Goal: Task Accomplishment & Management: Complete application form

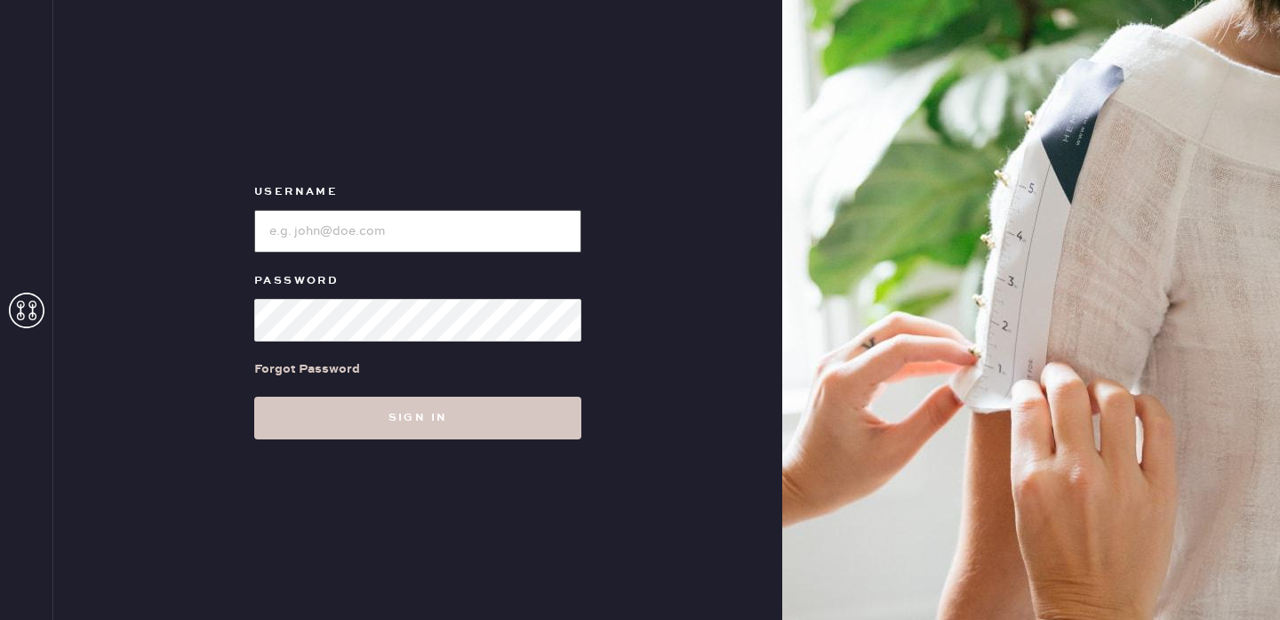
type input "reformationportland"
click at [426, 218] on input "loginName" at bounding box center [417, 231] width 327 height 43
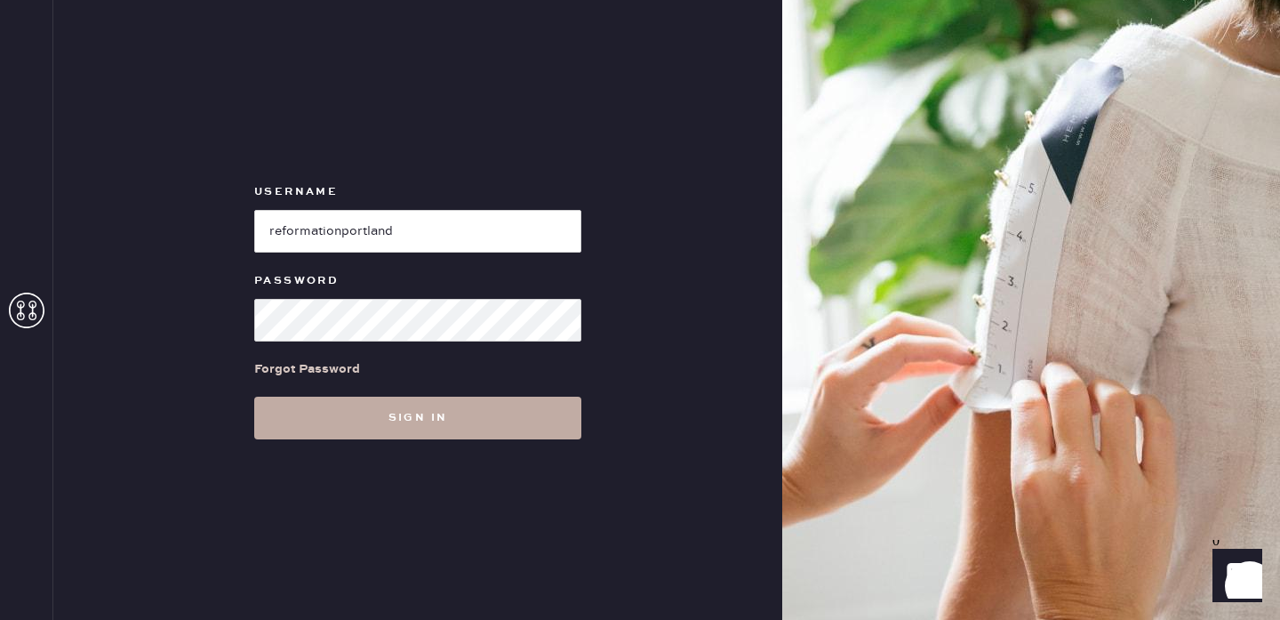
click at [429, 417] on button "Sign in" at bounding box center [417, 418] width 327 height 43
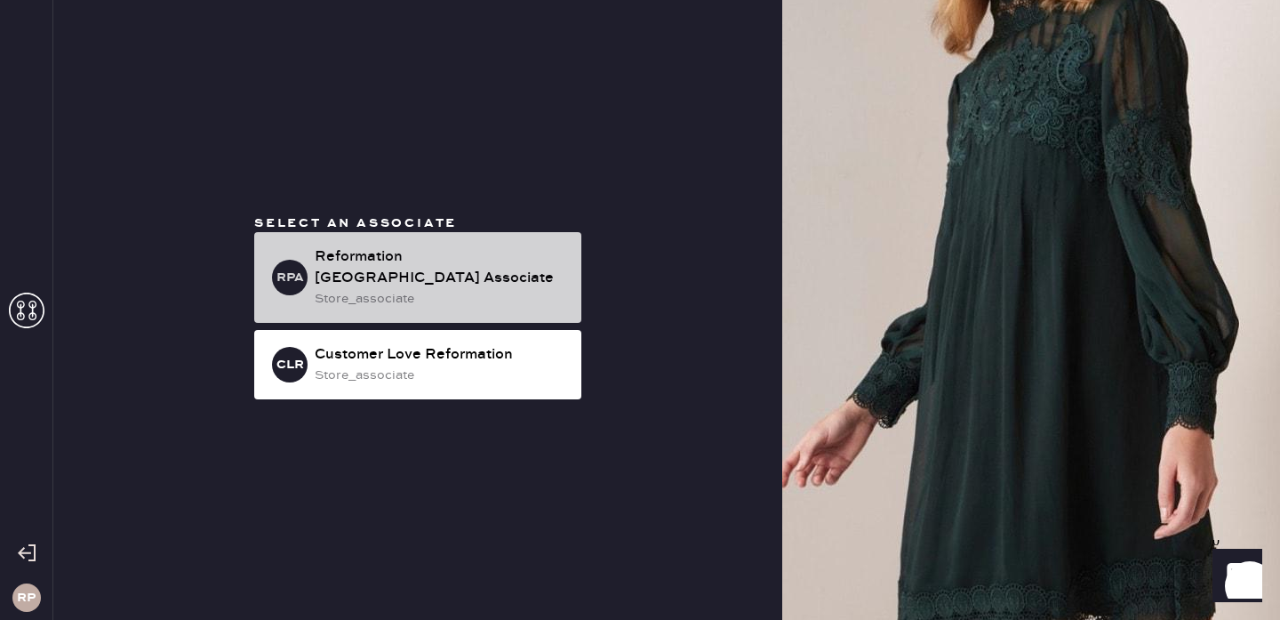
click at [476, 289] on div "store_associate" at bounding box center [441, 299] width 252 height 20
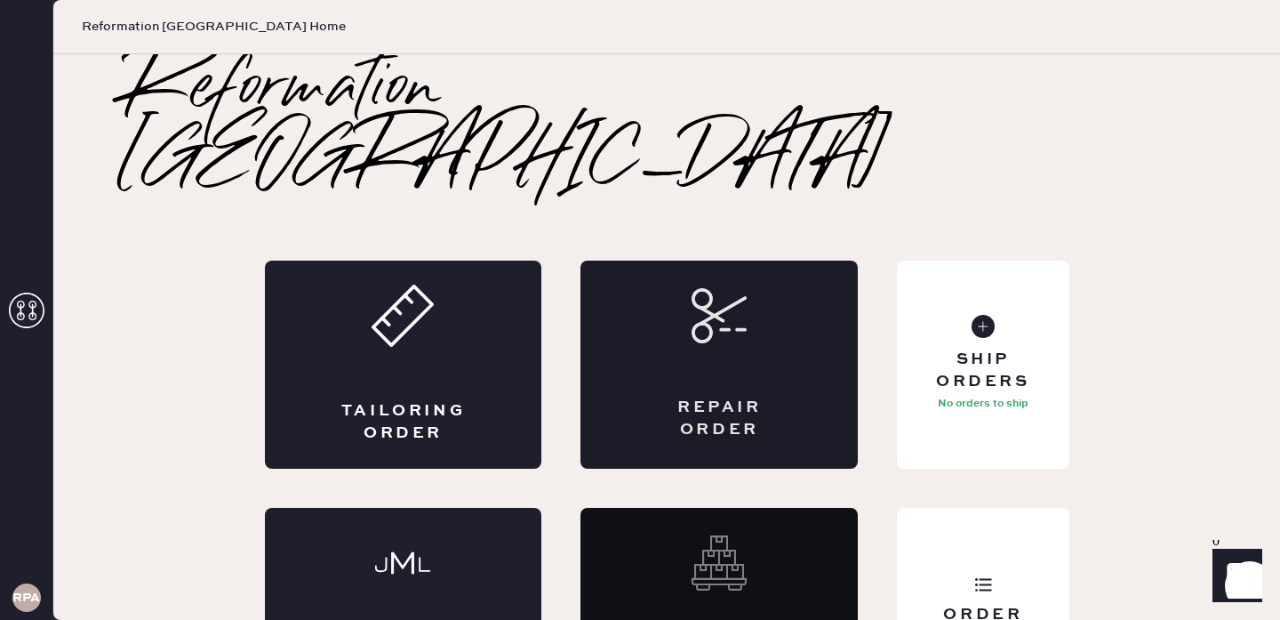
click at [661, 268] on div "Repair Order" at bounding box center [719, 364] width 277 height 208
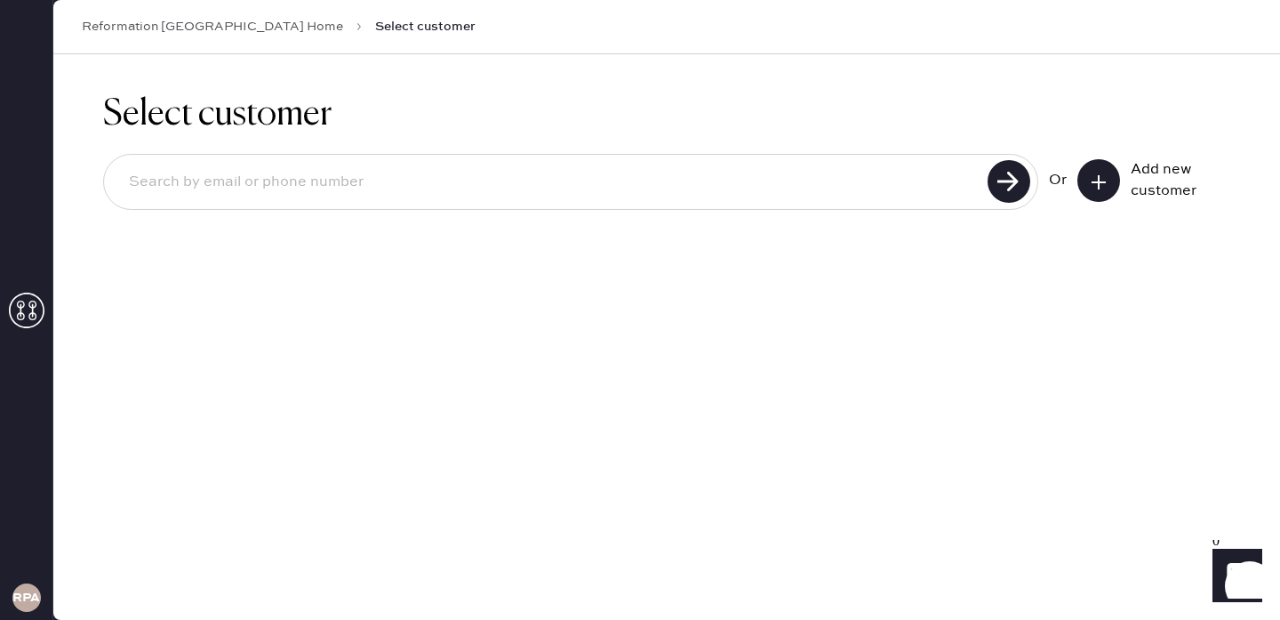
click at [628, 211] on div "Or Add new customer" at bounding box center [666, 183] width 1127 height 95
click at [623, 192] on input at bounding box center [549, 182] width 868 height 41
type input "[EMAIL_ADDRESS][DOMAIN_NAME]"
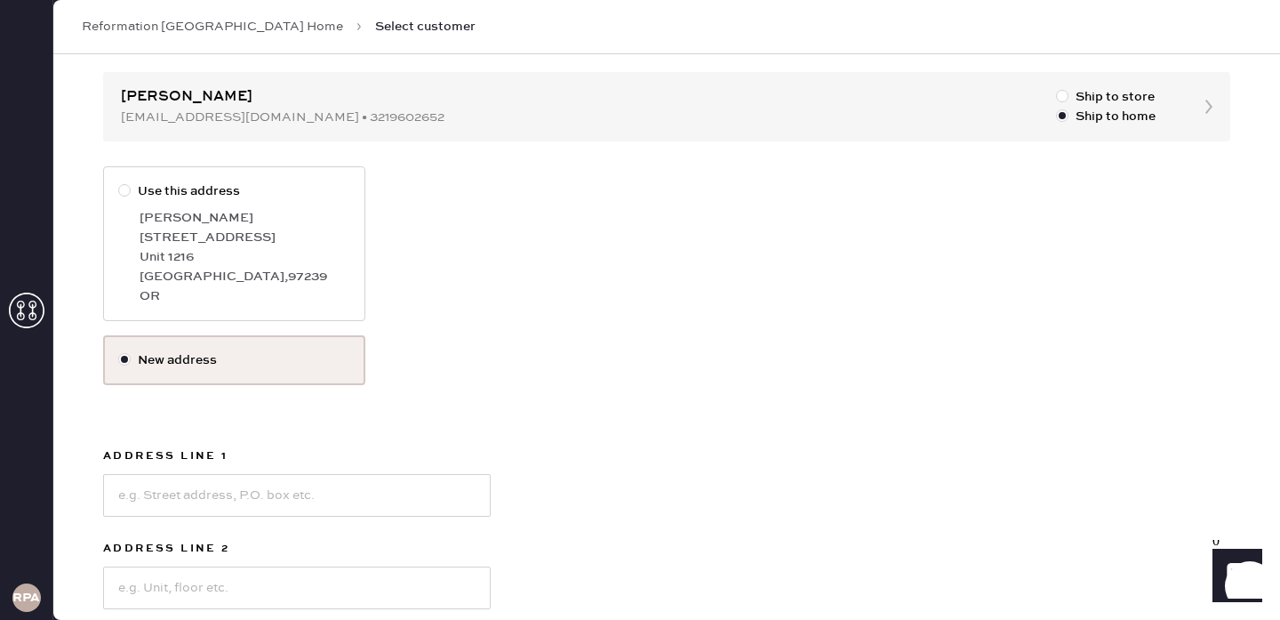
scroll to position [173, 0]
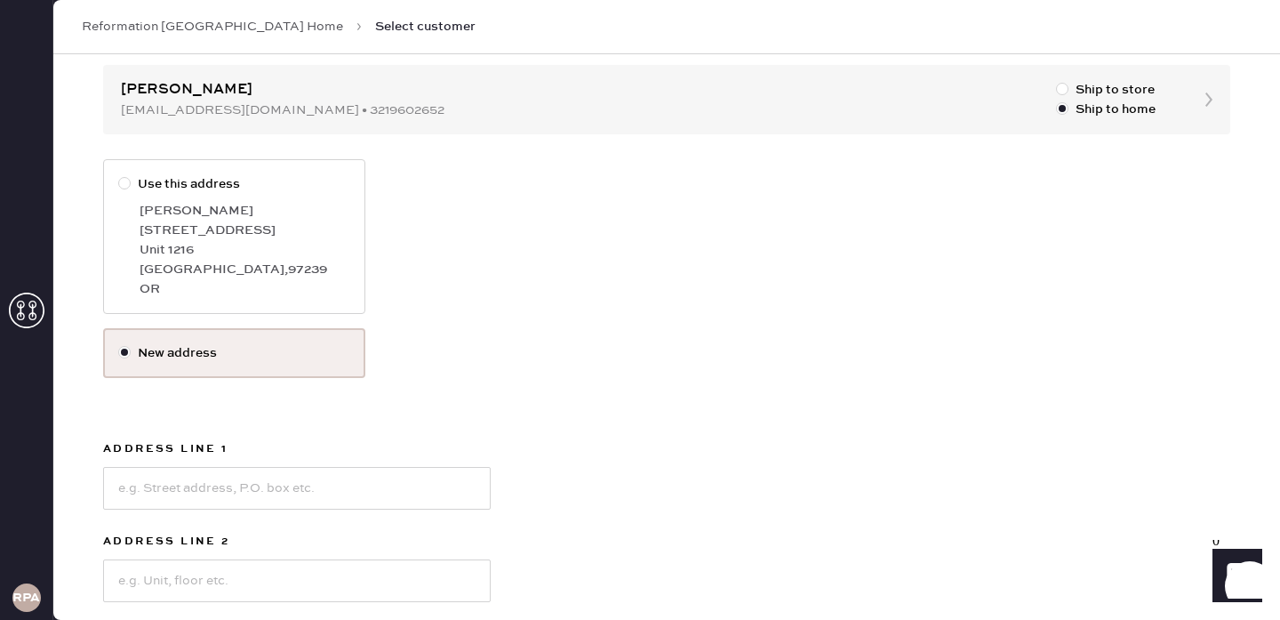
click at [466, 248] on div "Use this address [PERSON_NAME] [STREET_ADDRESS]" at bounding box center [666, 243] width 1127 height 169
click at [122, 185] on div at bounding box center [124, 183] width 12 height 12
click at [119, 175] on input "Use this address" at bounding box center [118, 174] width 1 height 1
radio input "true"
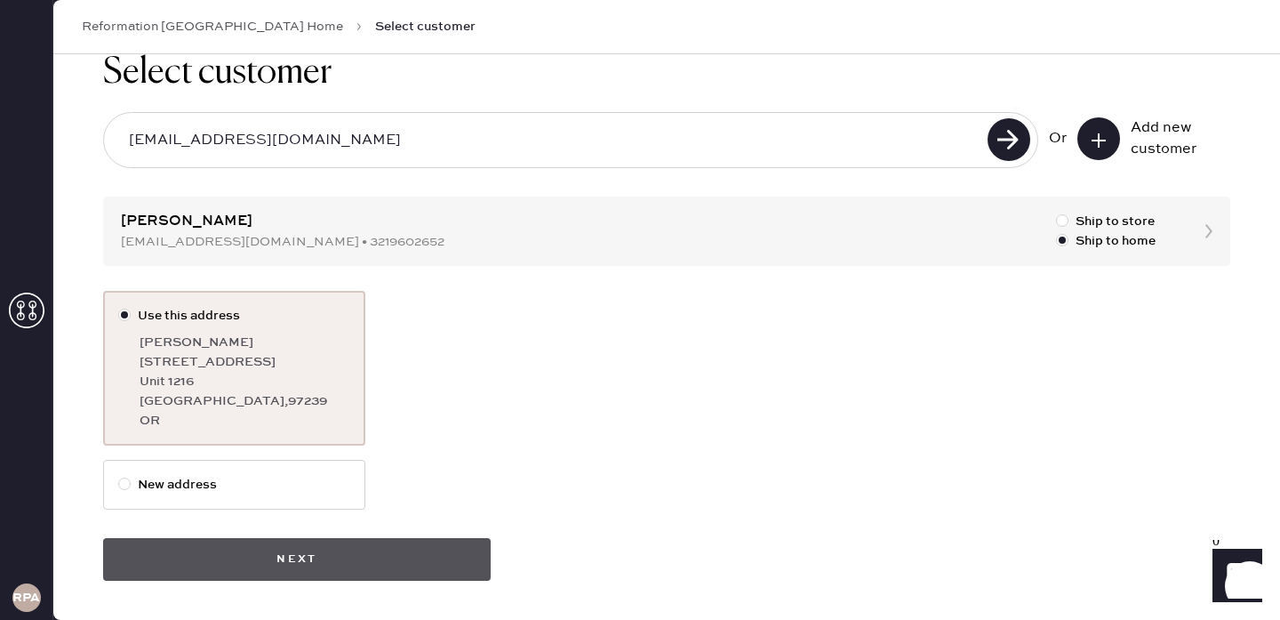
click at [317, 559] on button "Next" at bounding box center [297, 559] width 388 height 43
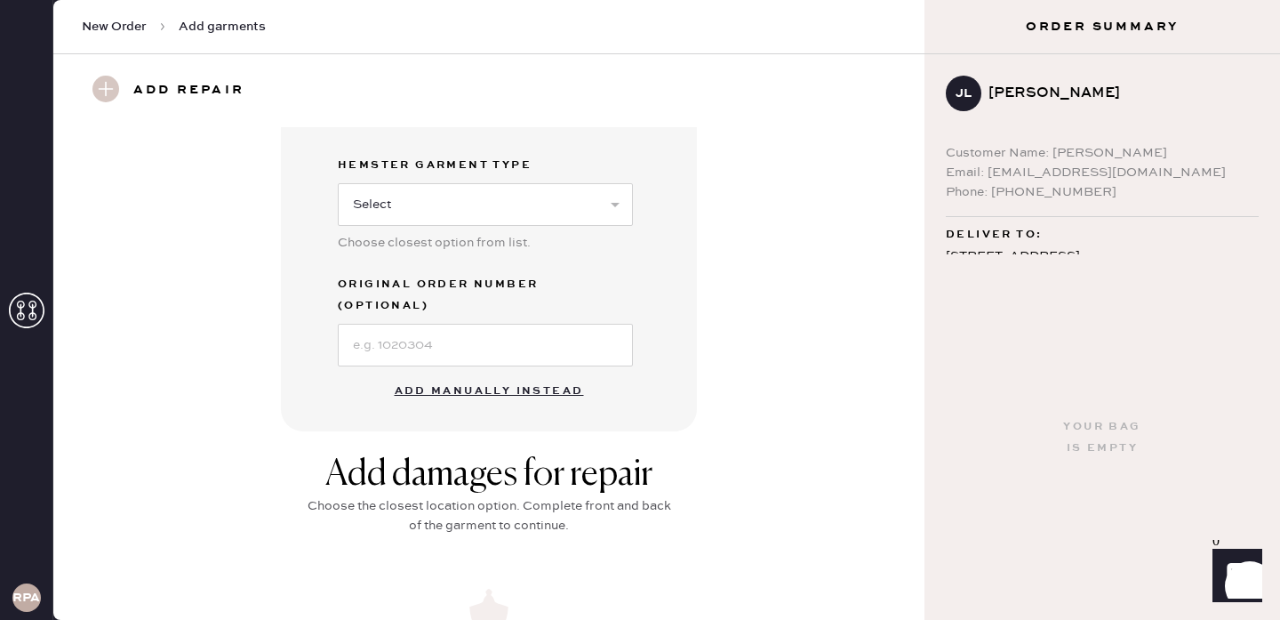
scroll to position [428, 0]
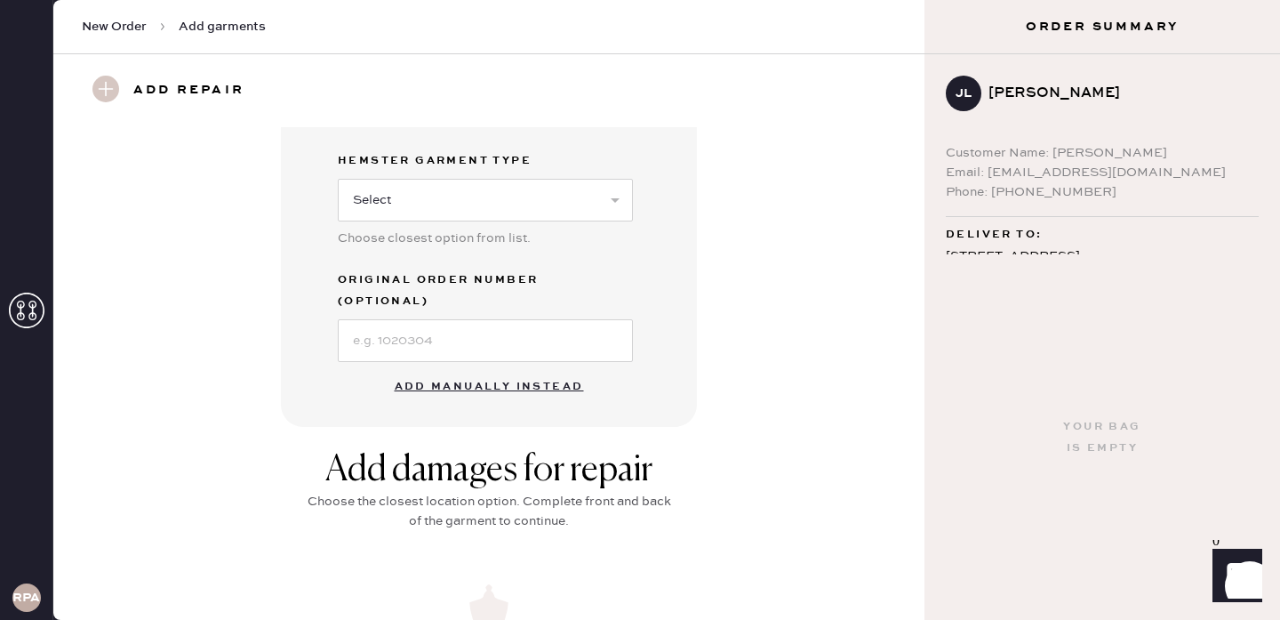
click at [482, 369] on button "Add manually instead" at bounding box center [489, 387] width 211 height 36
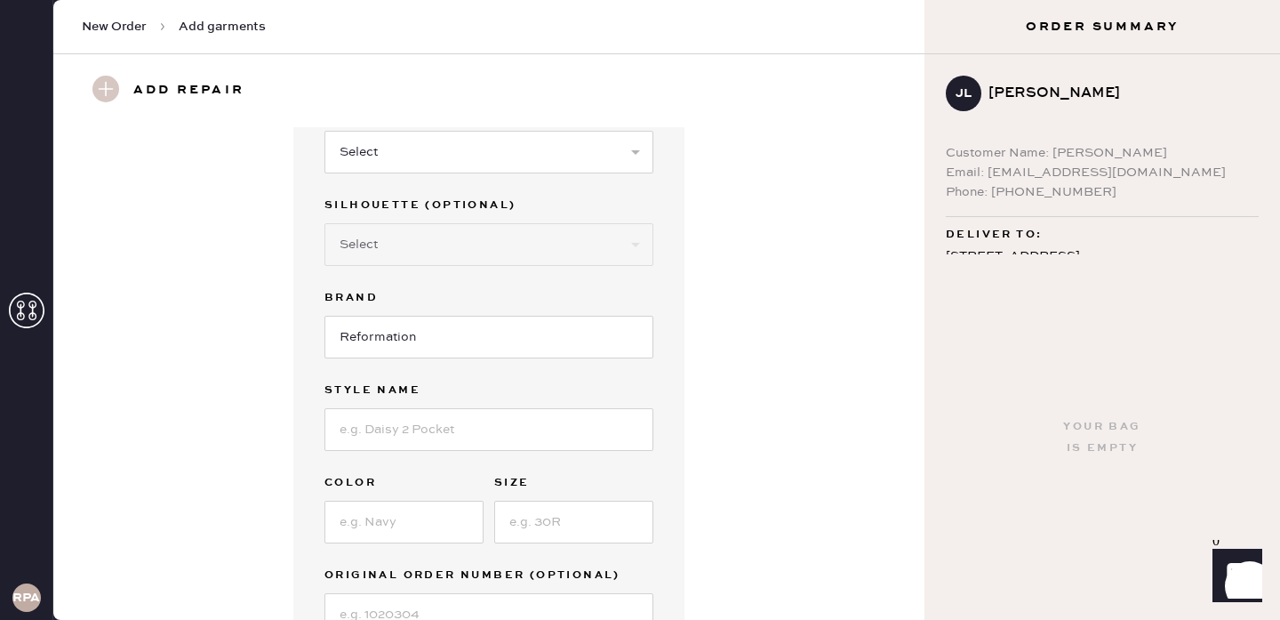
scroll to position [92, 0]
click at [518, 435] on input at bounding box center [488, 427] width 329 height 43
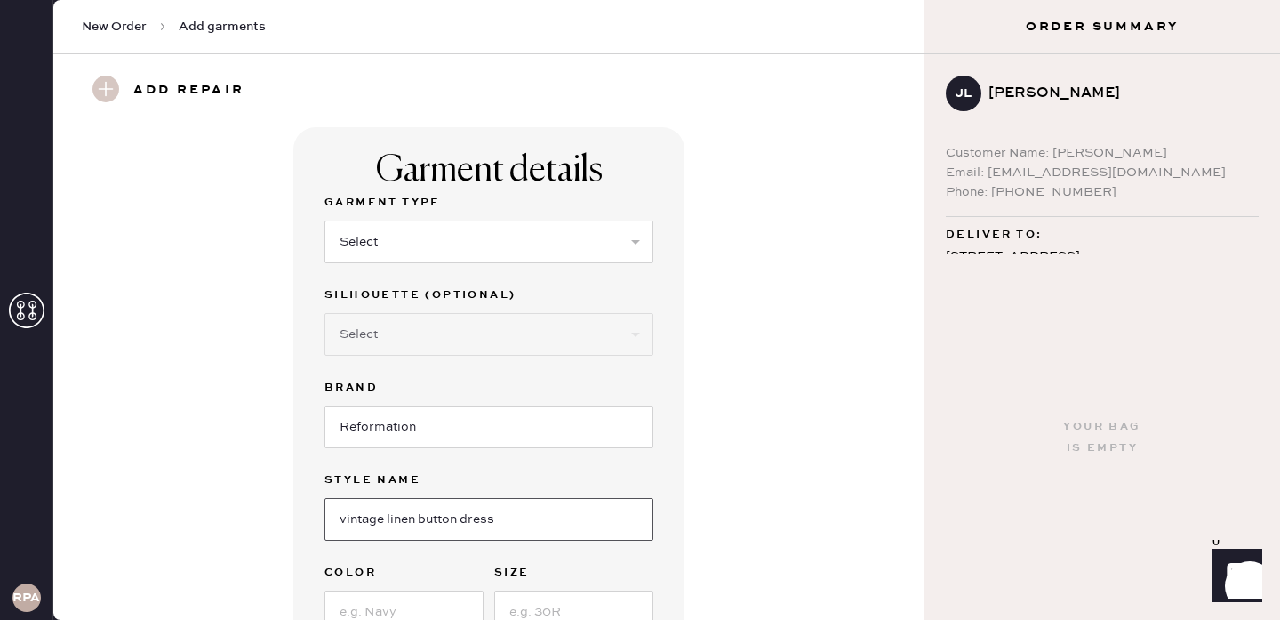
scroll to position [2, 0]
type input "vintage linen button dress"
click at [540, 237] on select "Select Basic Skirt Jeans Leggings Pants Shorts Basic Sleeved Dress Basic Sleeve…" at bounding box center [488, 240] width 329 height 43
select select "7"
click at [324, 219] on select "Select Basic Skirt Jeans Leggings Pants Shorts Basic Sleeved Dress Basic Sleeve…" at bounding box center [488, 240] width 329 height 43
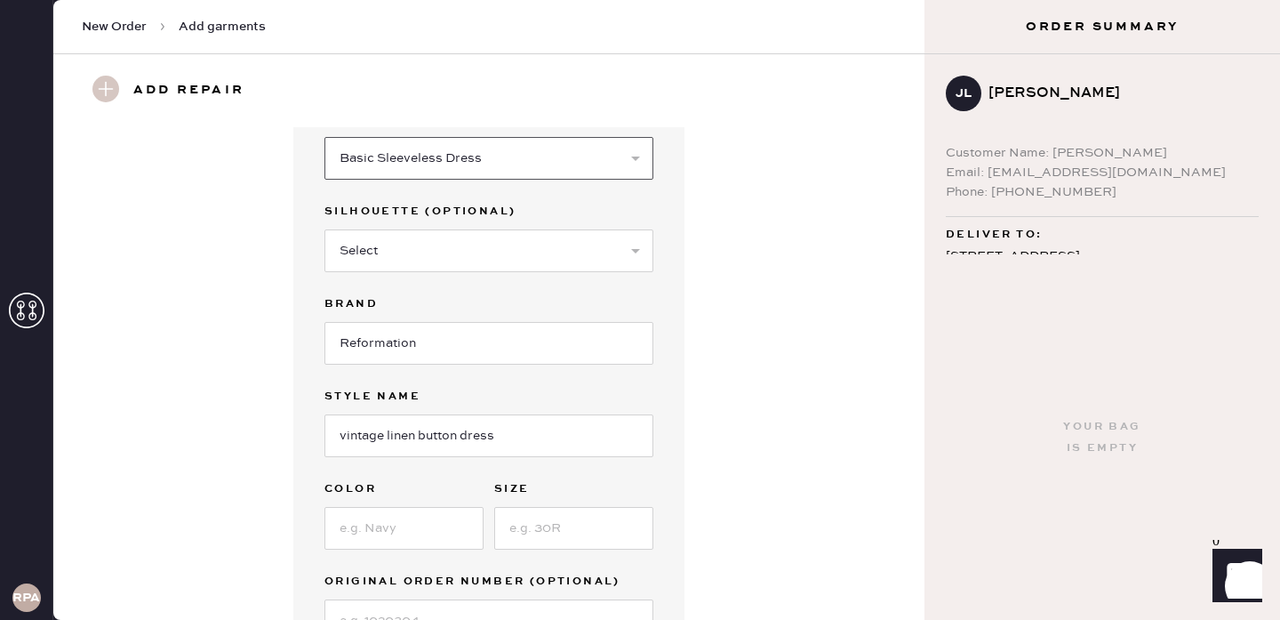
scroll to position [81, 0]
click at [422, 528] on input at bounding box center [403, 530] width 159 height 43
type input "black"
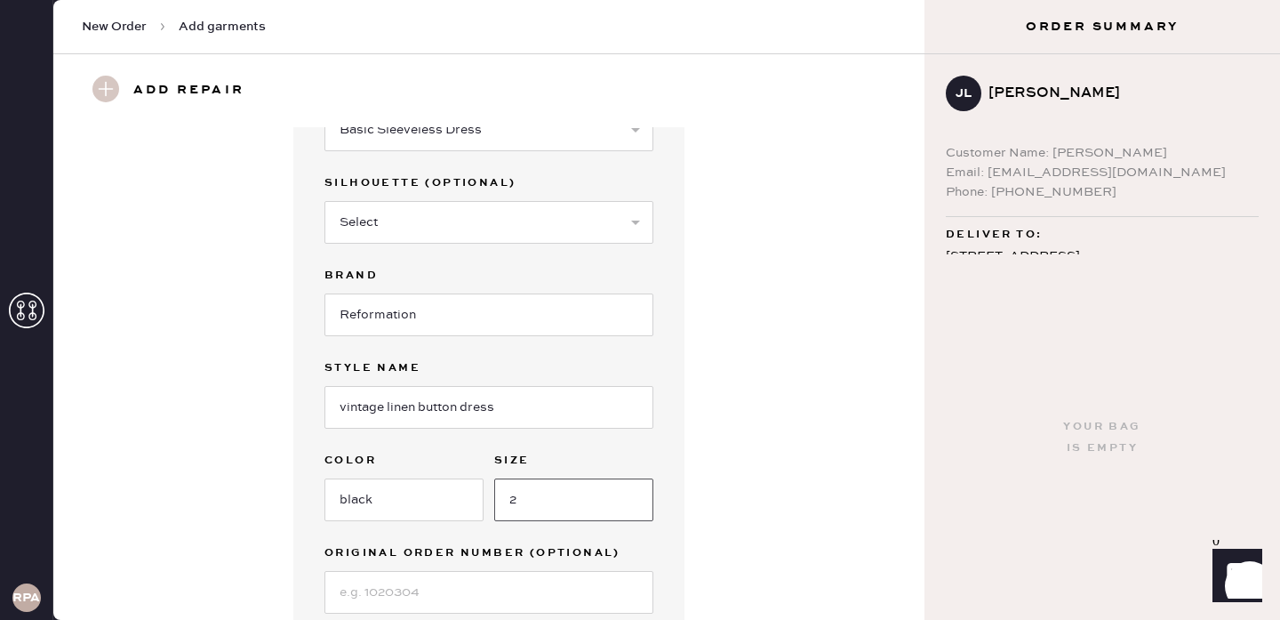
scroll to position [117, 0]
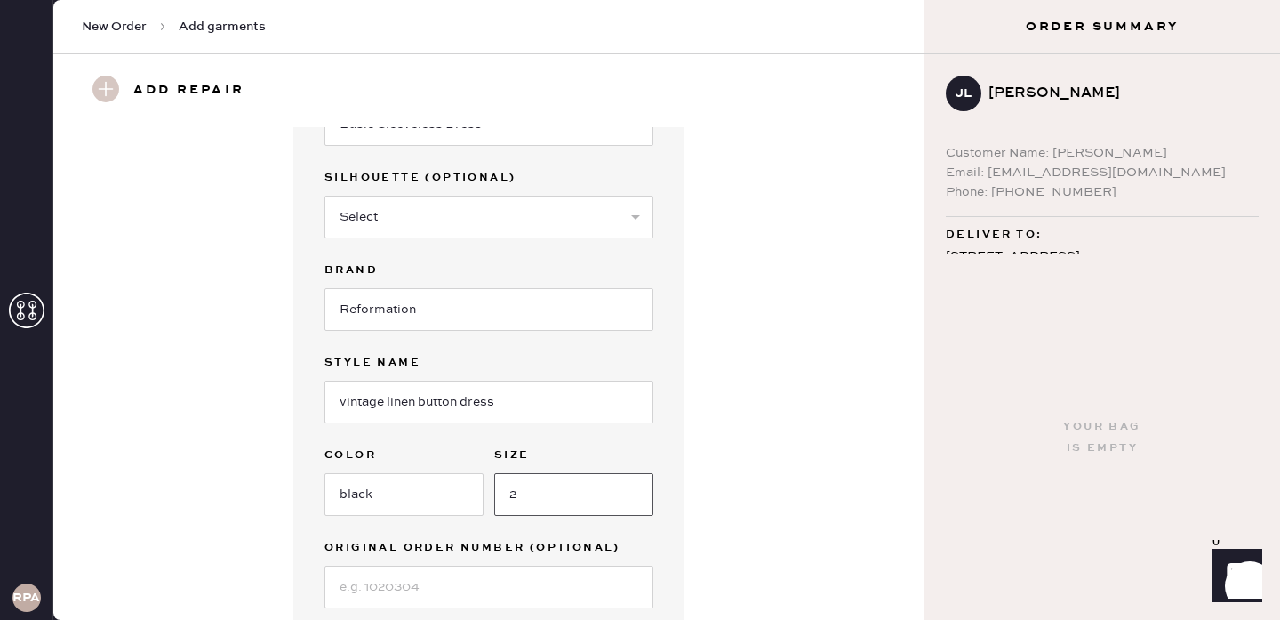
type input "2"
click at [462, 589] on input at bounding box center [488, 586] width 329 height 43
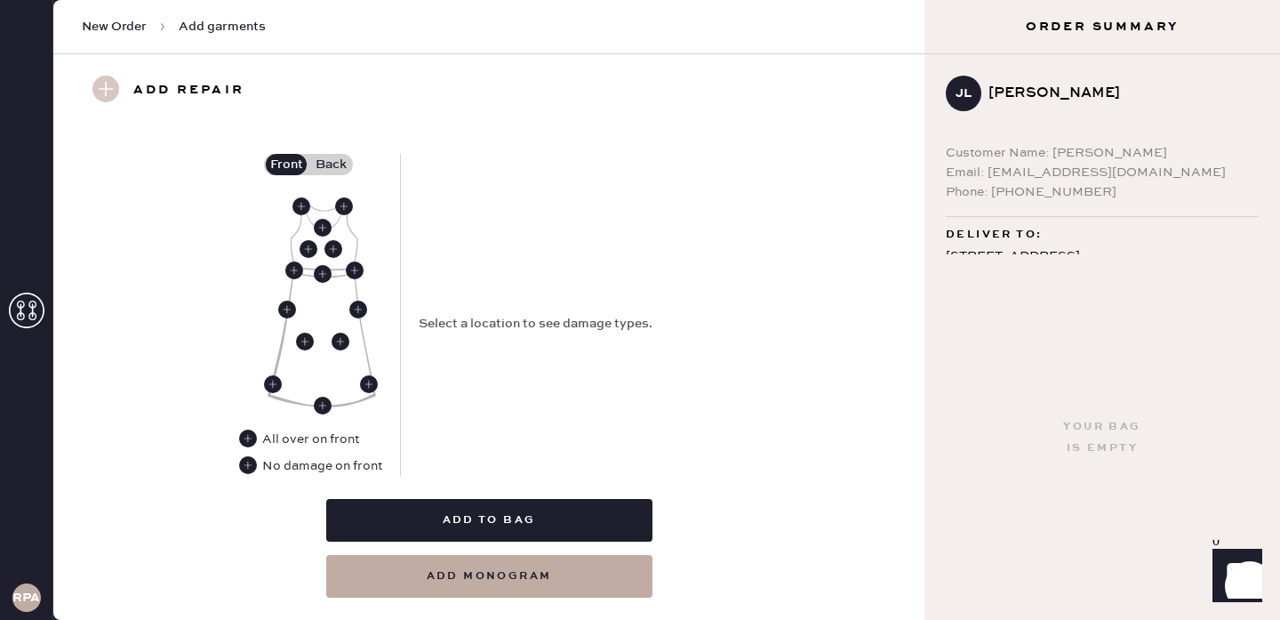
scroll to position [757, 0]
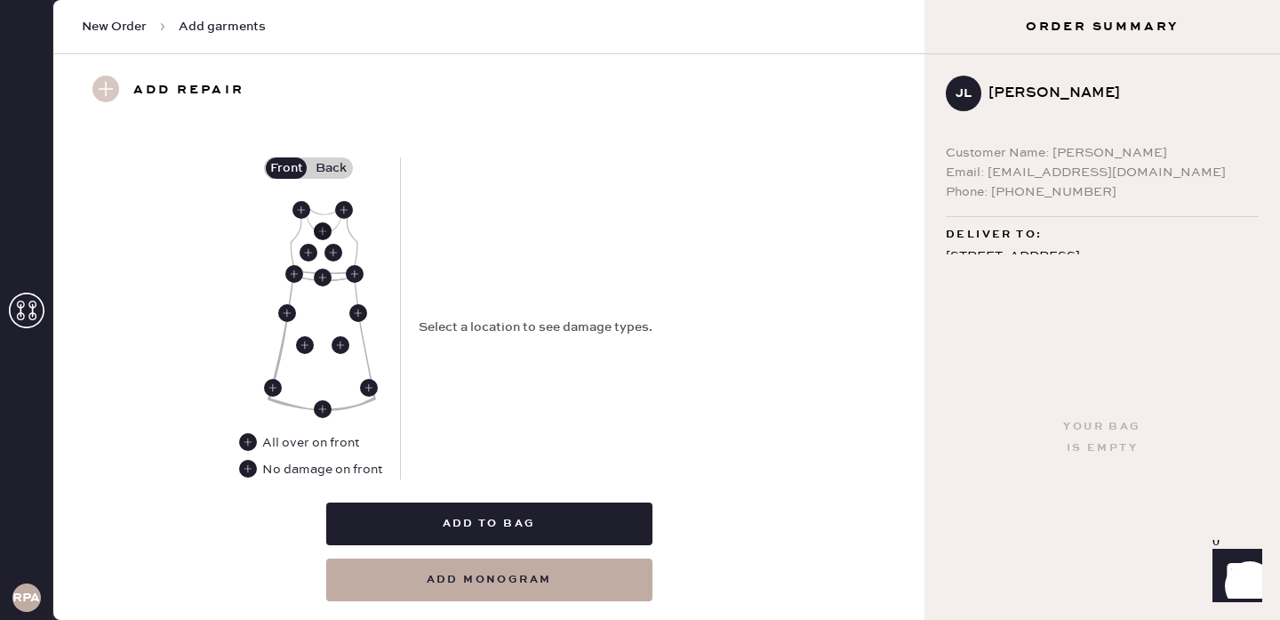
type input "2018"
click at [323, 226] on use at bounding box center [323, 231] width 18 height 18
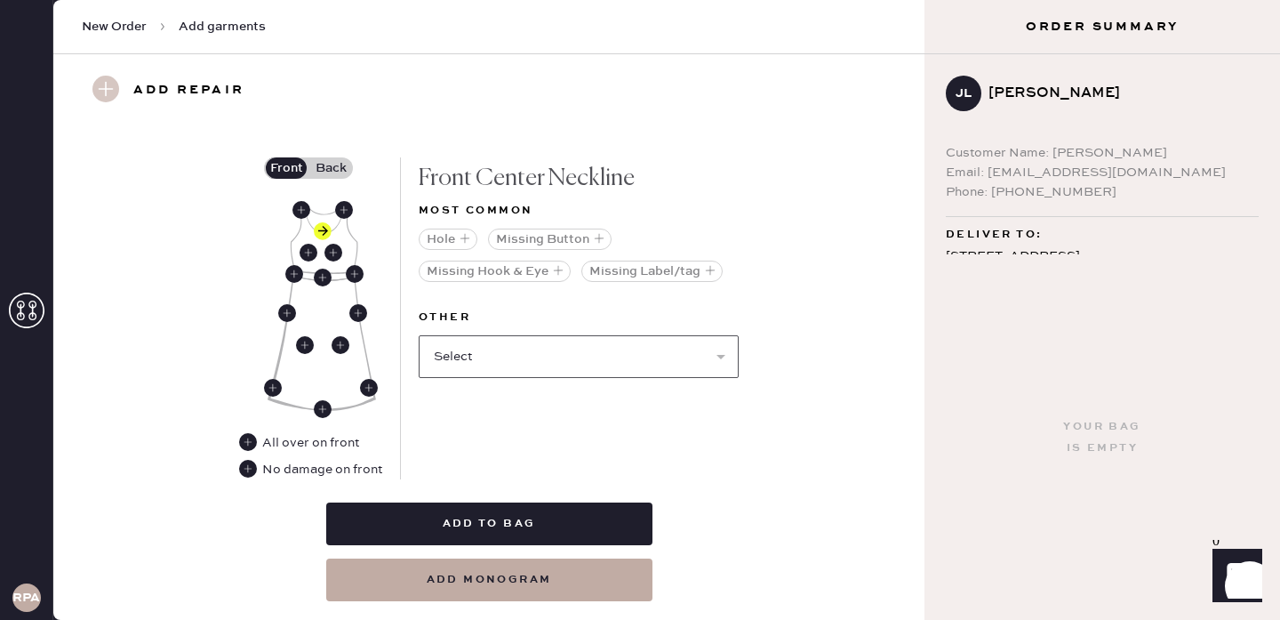
click at [586, 360] on select "Select Broken / Ripped Hem Broken Beads Broken Belt Loop Broken Button Broken C…" at bounding box center [579, 356] width 320 height 43
click at [613, 354] on select "Select Broken / Ripped Hem Broken Beads Broken Belt Loop Broken Button Broken C…" at bounding box center [579, 356] width 320 height 43
select select "1621"
click at [419, 335] on select "Select Broken / Ripped Hem Broken Beads Broken Belt Loop Broken Button Broken C…" at bounding box center [579, 356] width 320 height 43
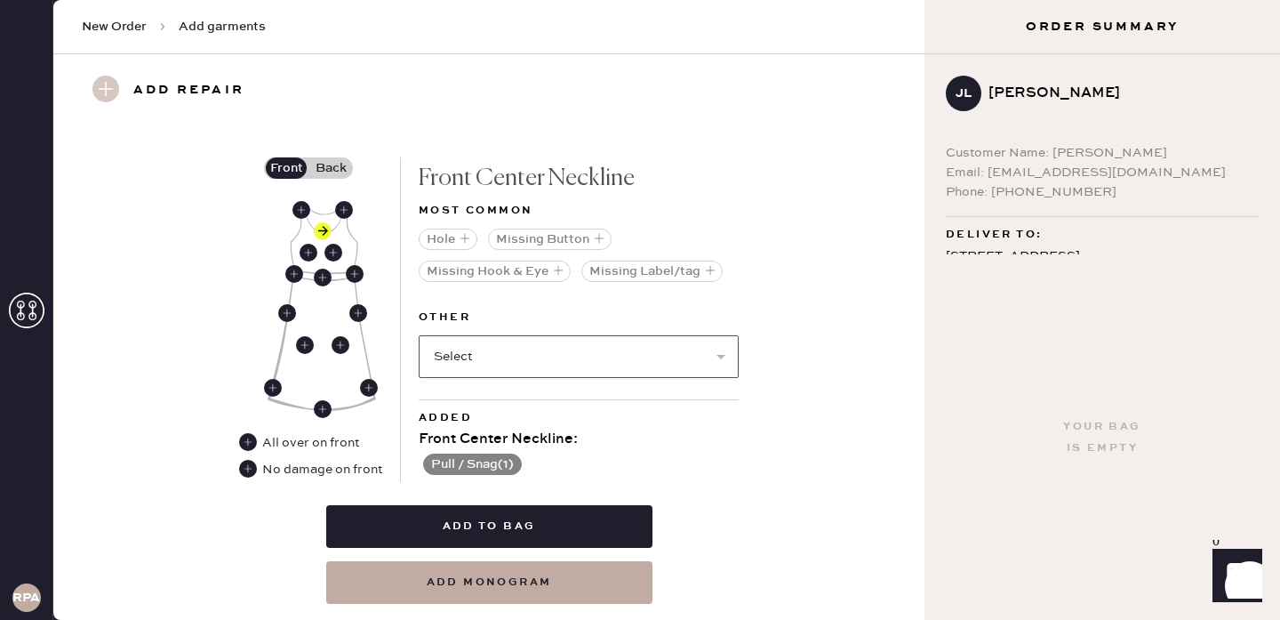
click at [537, 370] on select "Select Broken / Ripped Hem Broken Beads Broken Belt Loop Broken Button Broken C…" at bounding box center [579, 356] width 320 height 43
click at [541, 352] on select "Select Broken / Ripped Hem Broken Beads Broken Belt Loop Broken Button Broken C…" at bounding box center [579, 356] width 320 height 43
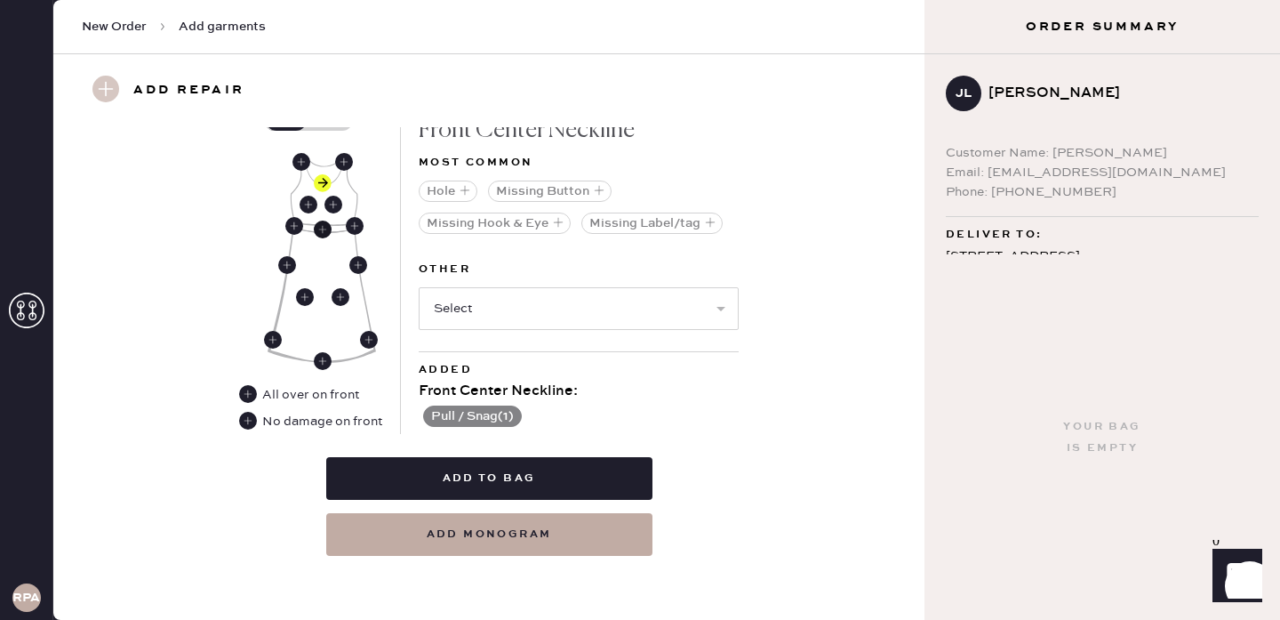
click at [321, 225] on use at bounding box center [323, 229] width 18 height 18
click at [592, 304] on select "Select Broken / Ripped Hem Broken Beads Broken Belt Loop Broken Button Broken C…" at bounding box center [579, 308] width 320 height 43
select select "1621"
click at [419, 287] on select "Select Broken / Ripped Hem Broken Beads Broken Belt Loop Broken Button Broken C…" at bounding box center [579, 308] width 320 height 43
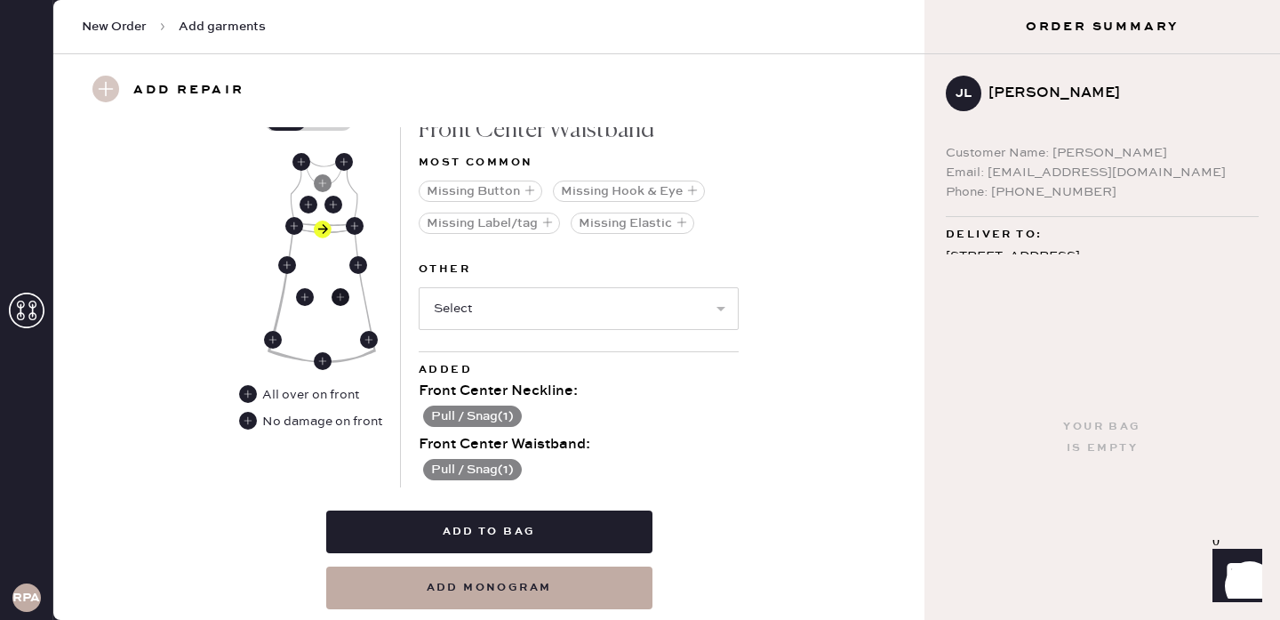
click at [339, 292] on use at bounding box center [341, 297] width 18 height 18
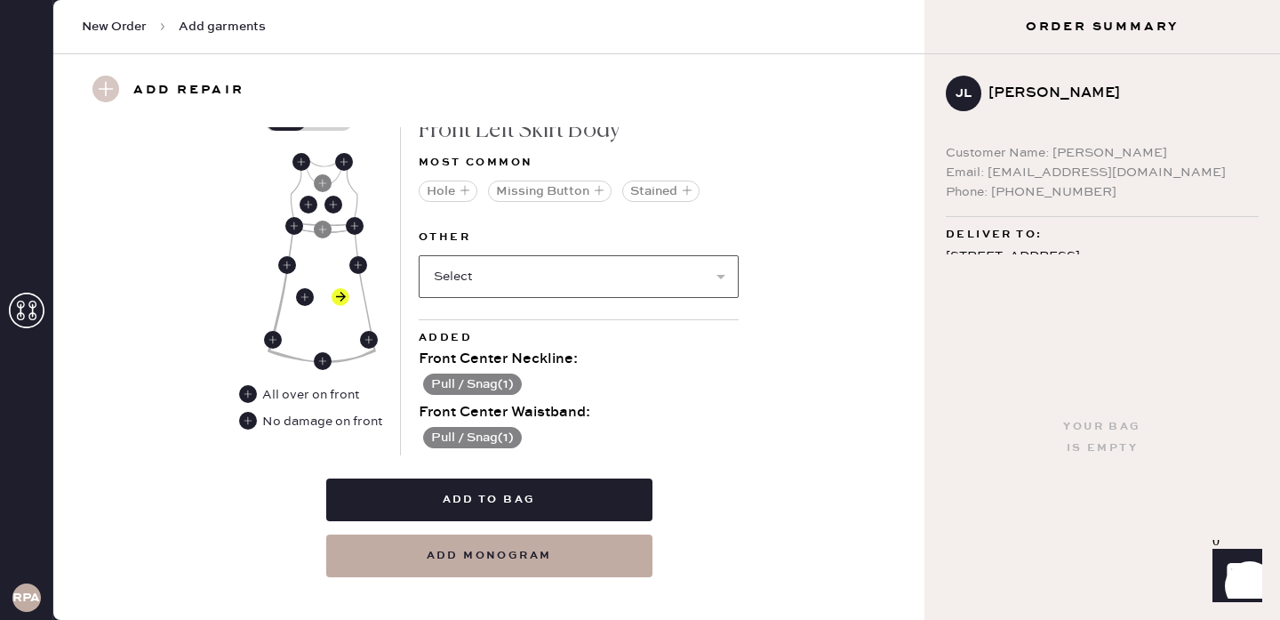
click at [481, 269] on select "Select Broken / Ripped Hem Broken Beads Broken Belt Loop Broken Button Broken C…" at bounding box center [579, 276] width 320 height 43
select select "1621"
click at [419, 255] on select "Select Broken / Ripped Hem Broken Beads Broken Belt Loop Broken Button Broken C…" at bounding box center [579, 276] width 320 height 43
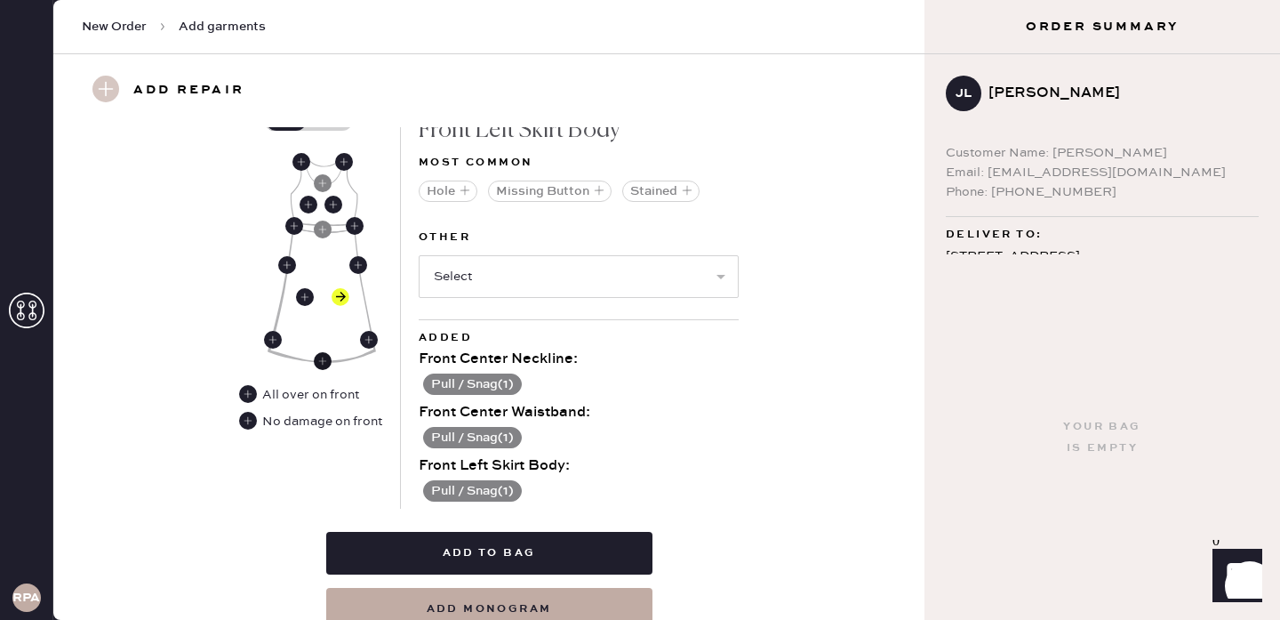
click at [326, 356] on use at bounding box center [323, 361] width 18 height 18
click at [552, 263] on select "Select Broken / Ripped Hem Broken Beads Broken Belt Loop Broken Button Broken C…" at bounding box center [579, 276] width 320 height 43
select select "1621"
click at [419, 255] on select "Select Broken / Ripped Hem Broken Beads Broken Belt Loop Broken Button Broken C…" at bounding box center [579, 276] width 320 height 43
select select
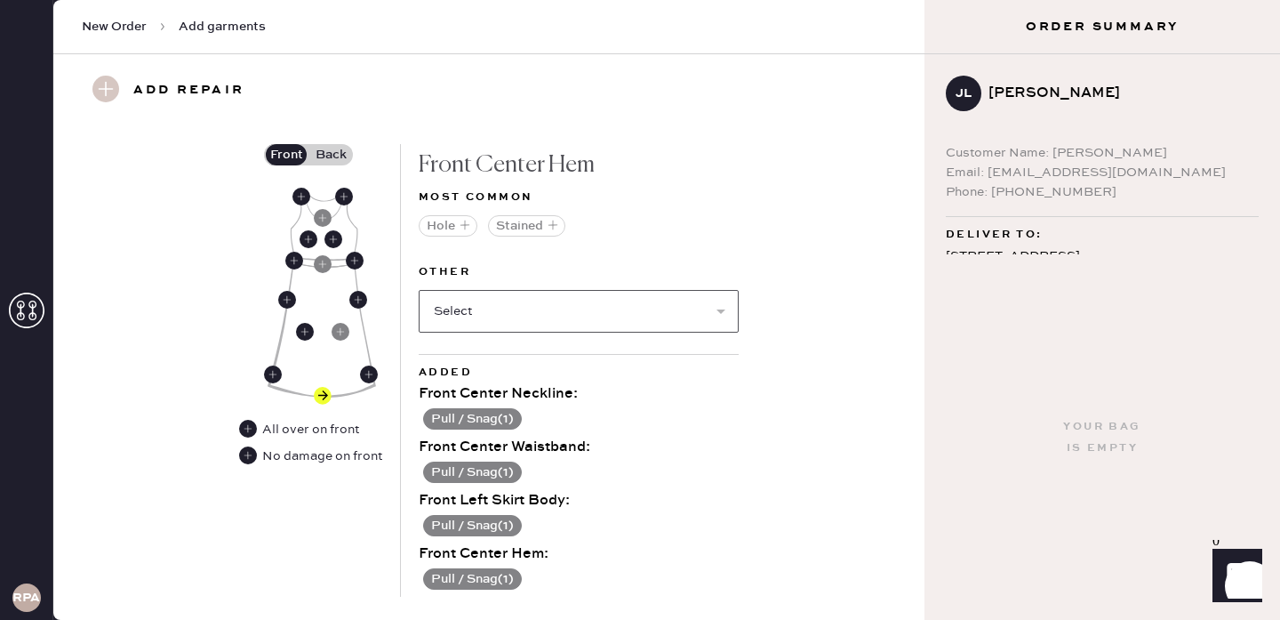
scroll to position [764, 0]
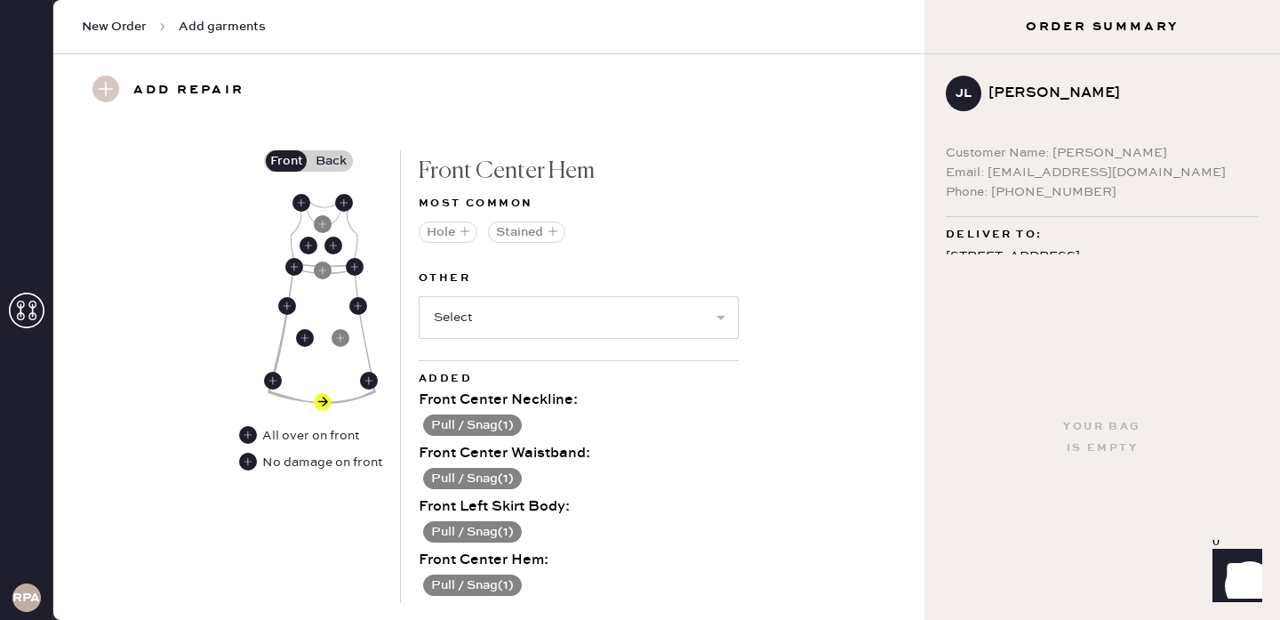
click at [332, 153] on label "Back" at bounding box center [330, 160] width 44 height 21
click at [331, 161] on input "Back" at bounding box center [331, 161] width 0 height 0
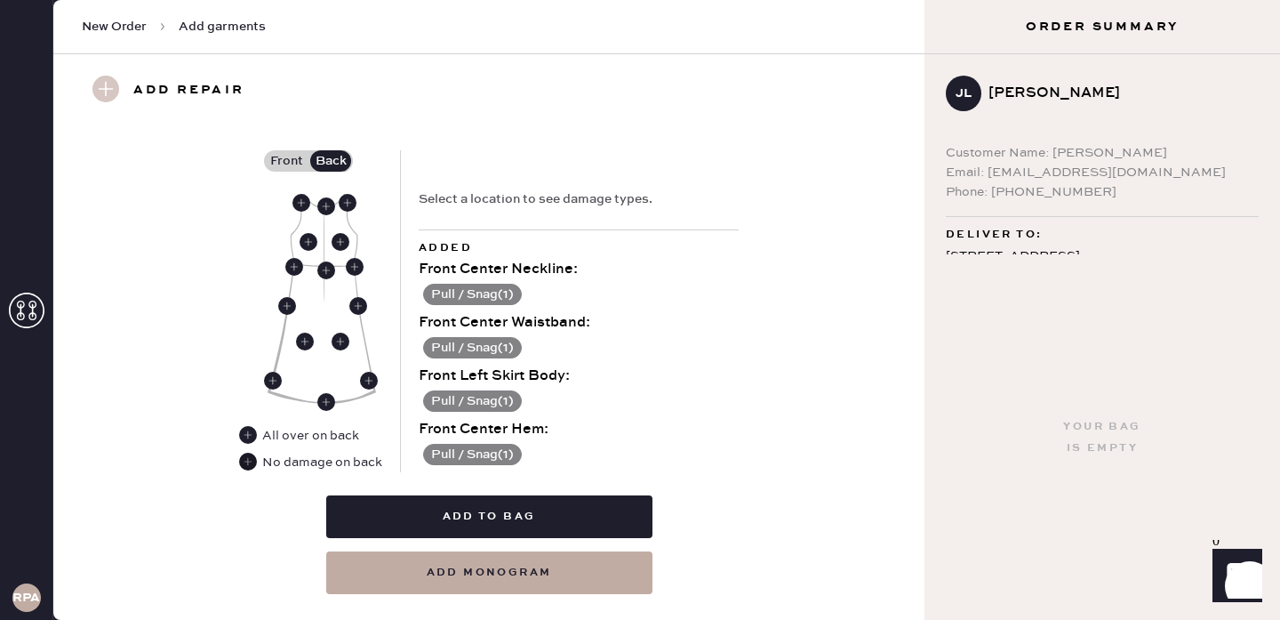
click at [246, 463] on use at bounding box center [248, 462] width 18 height 18
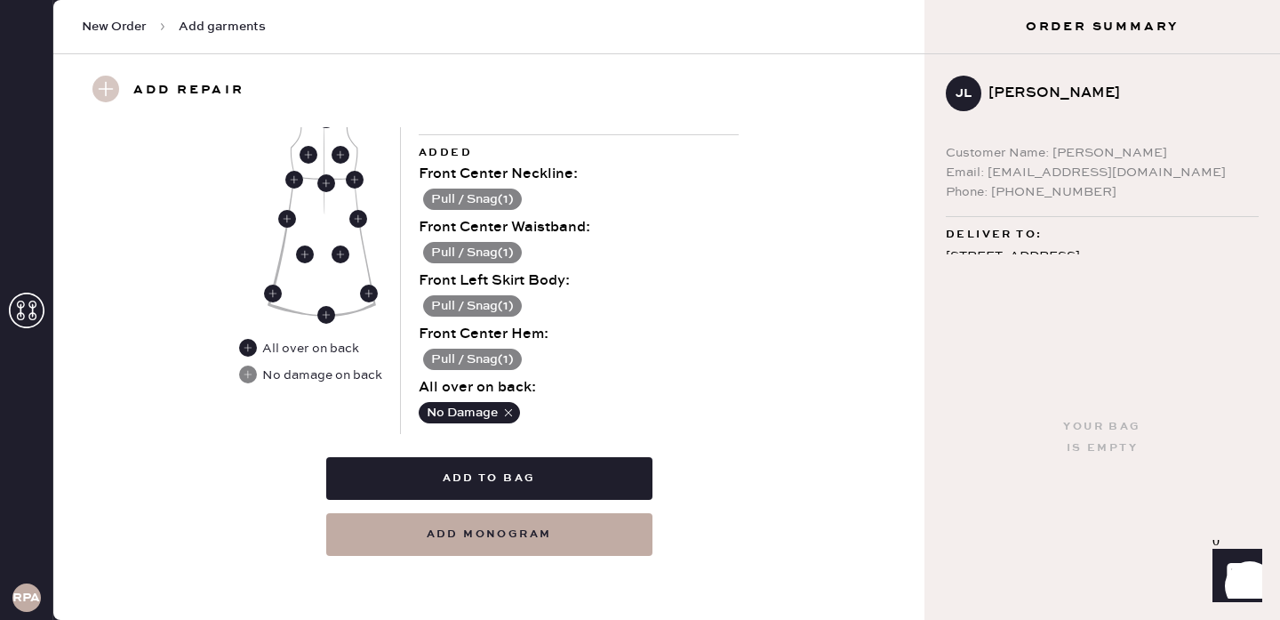
scroll to position [850, 0]
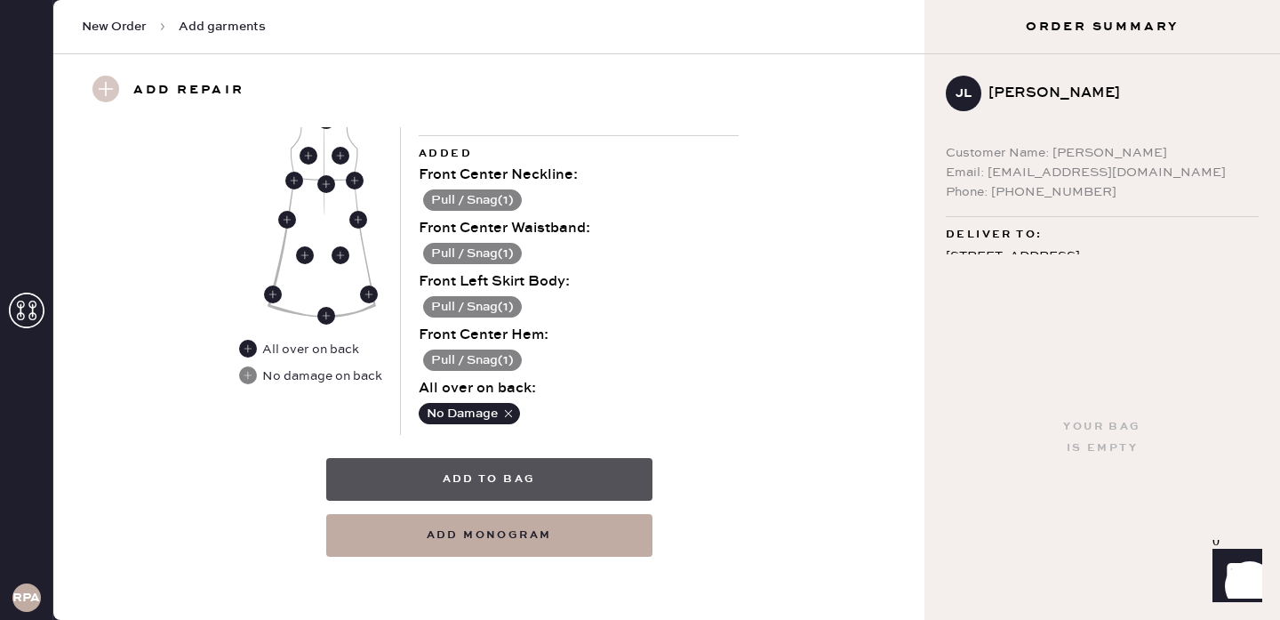
click at [568, 488] on button "Add to bag" at bounding box center [489, 479] width 326 height 43
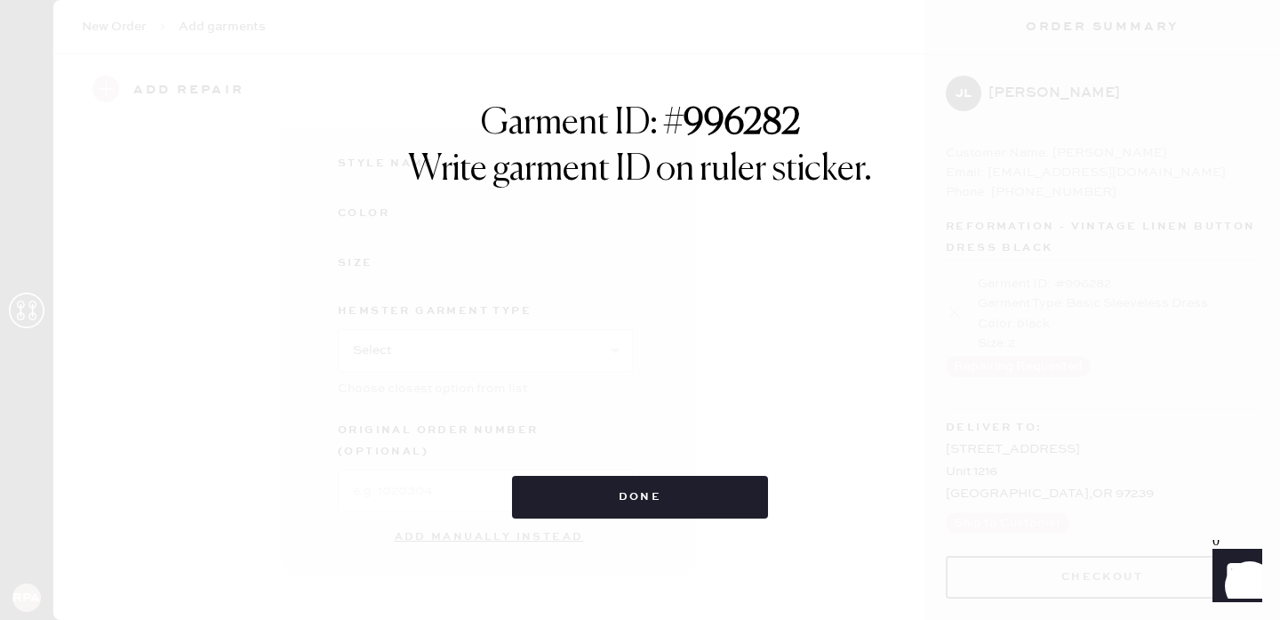
scroll to position [255, 0]
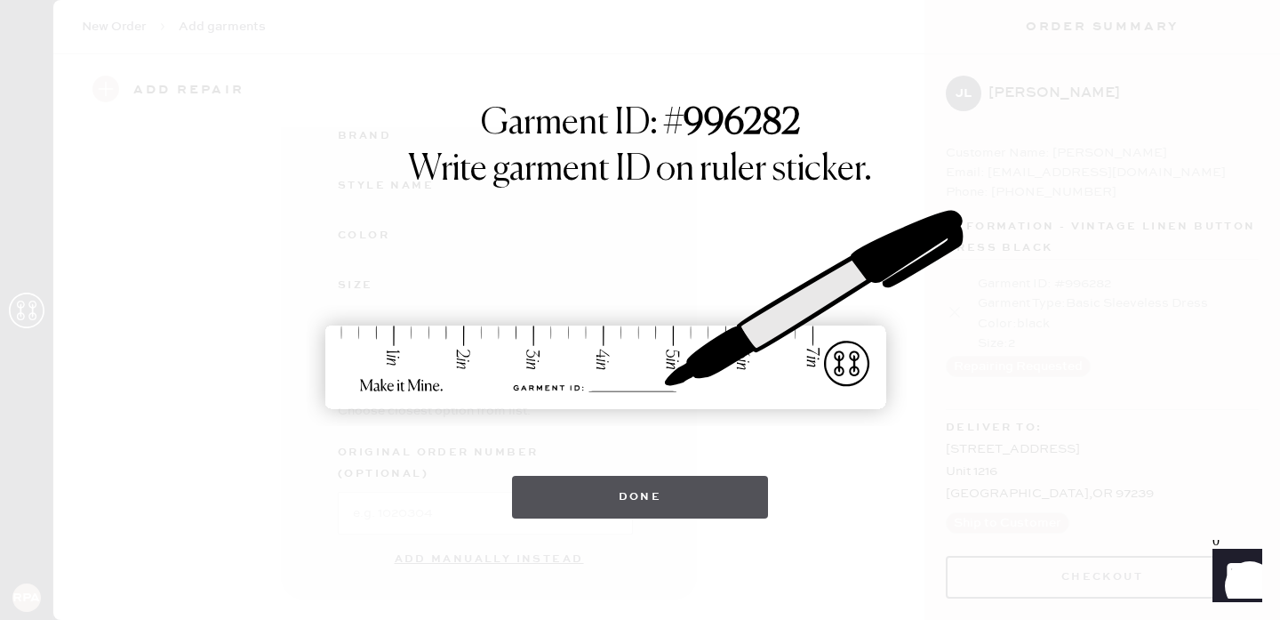
click at [628, 502] on button "Done" at bounding box center [640, 497] width 257 height 43
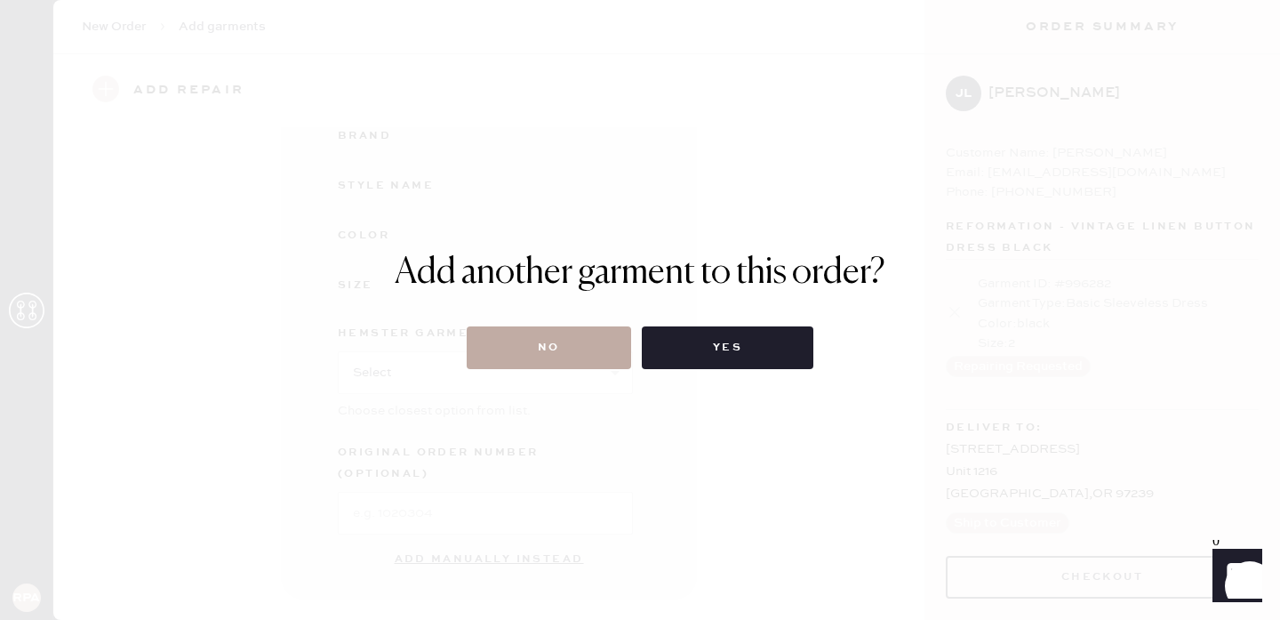
click at [563, 340] on button "No" at bounding box center [549, 347] width 164 height 43
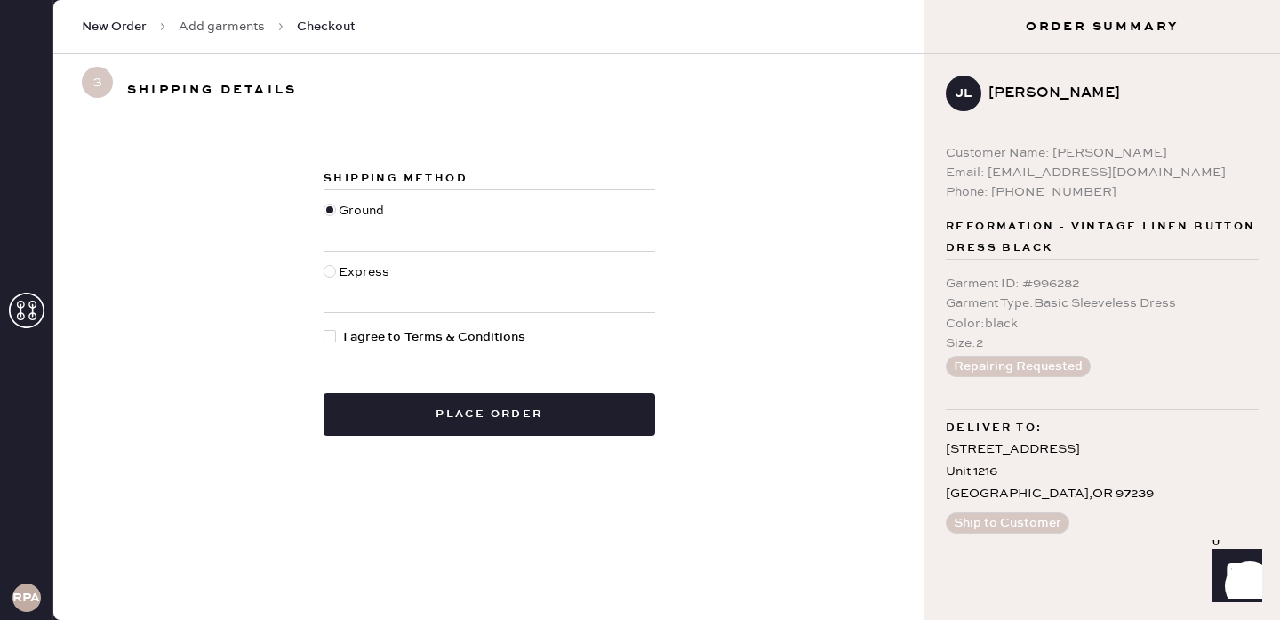
click at [333, 339] on div at bounding box center [330, 336] width 12 height 12
click at [324, 328] on input "I agree to Terms & Conditions" at bounding box center [324, 327] width 1 height 1
checkbox input "true"
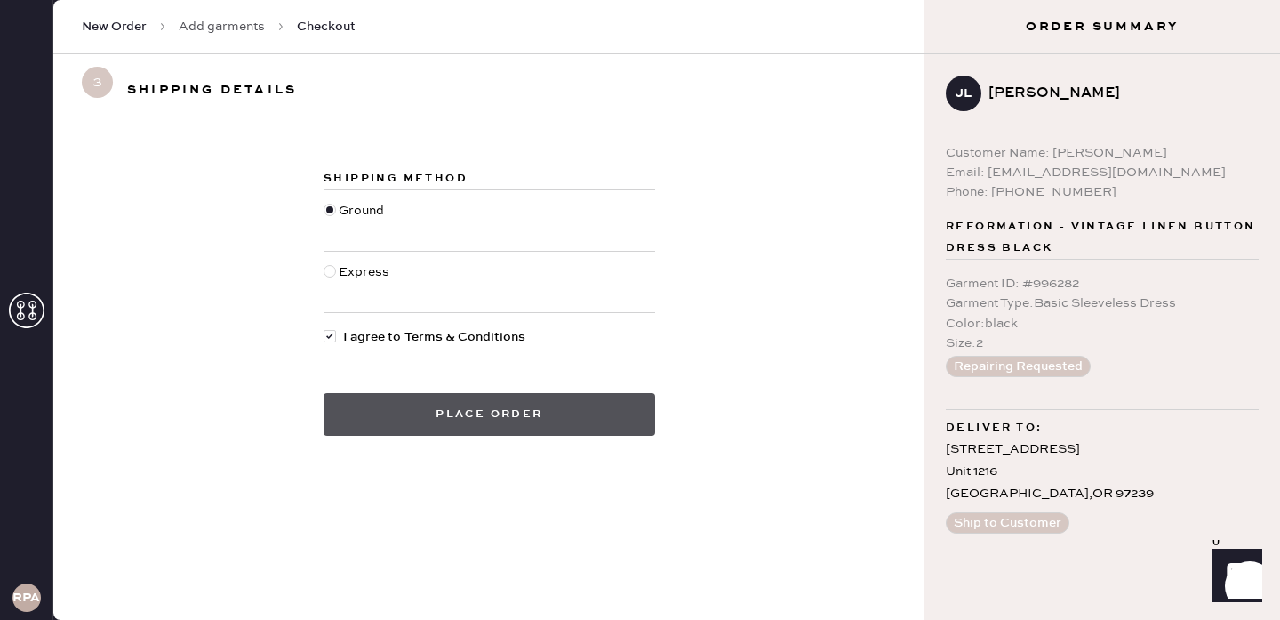
click at [521, 423] on button "Place order" at bounding box center [490, 414] width 332 height 43
